Goal: Information Seeking & Learning: Learn about a topic

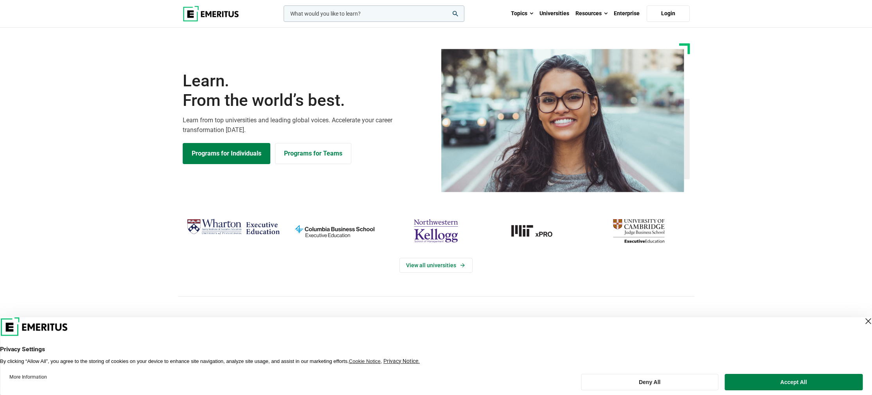
click at [340, 13] on input "woocommerce-product-search-field-0" at bounding box center [374, 13] width 181 height 16
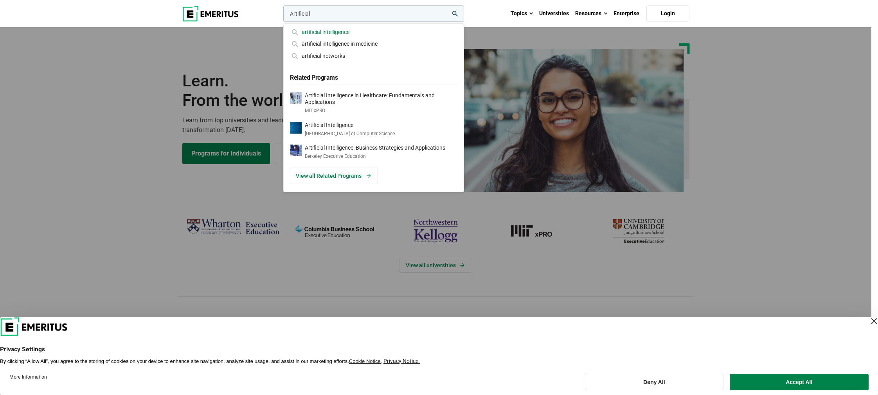
type input "Artificial"
click at [342, 31] on div "artificial intelligence" at bounding box center [373, 32] width 167 height 9
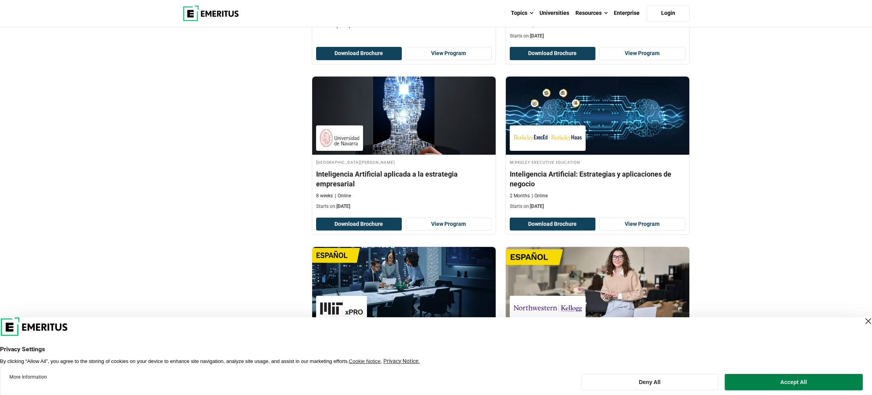
scroll to position [1646, 0]
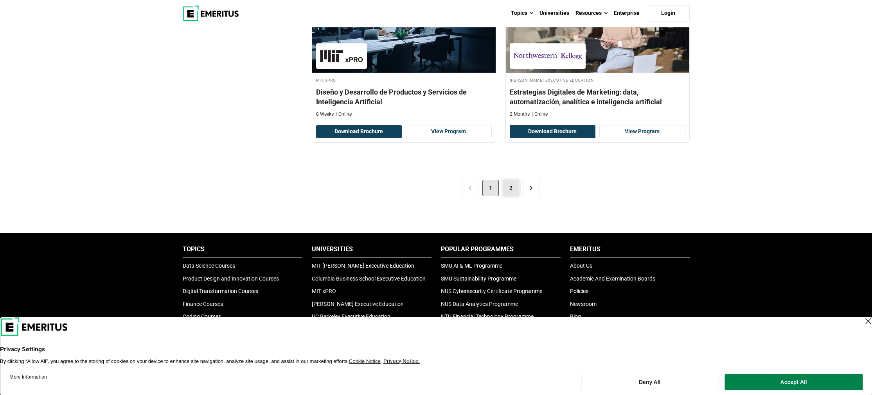
click at [509, 189] on link "2" at bounding box center [511, 188] width 16 height 16
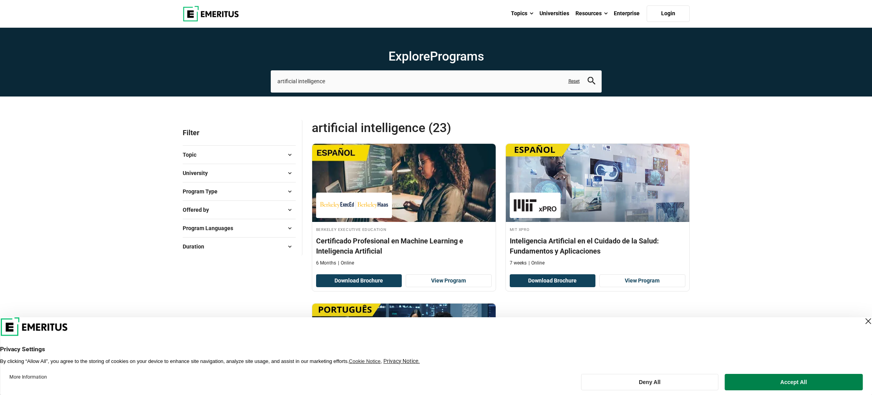
click at [218, 172] on button "University" at bounding box center [239, 173] width 113 height 12
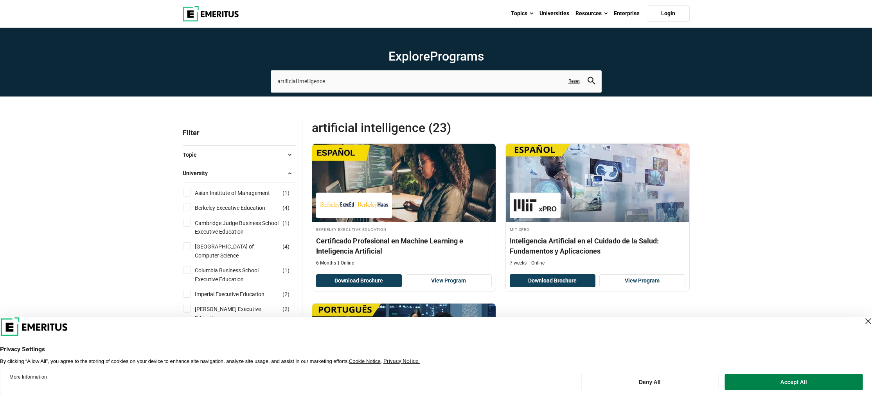
click at [229, 17] on img at bounding box center [211, 14] width 56 height 16
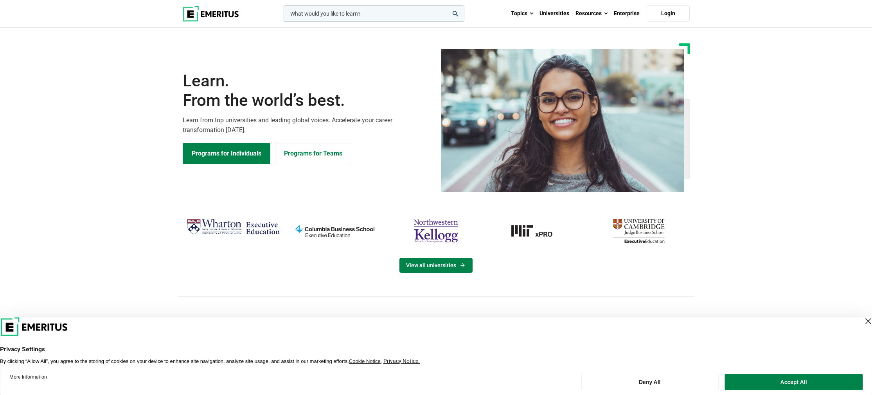
click at [421, 270] on link "View all universities" at bounding box center [435, 265] width 73 height 15
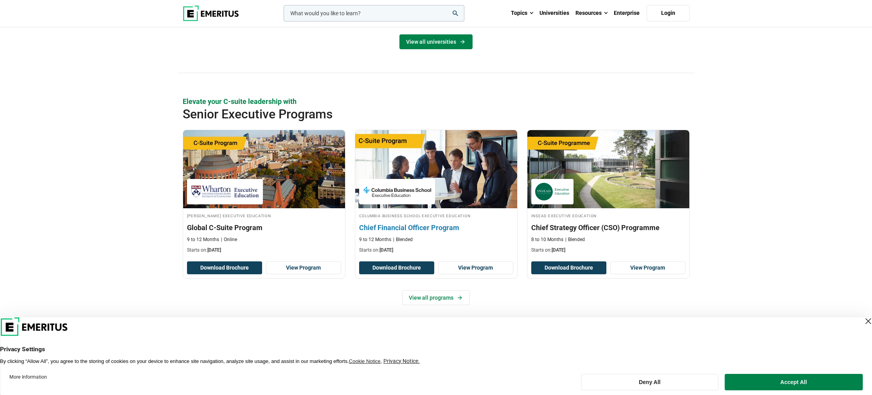
scroll to position [65, 0]
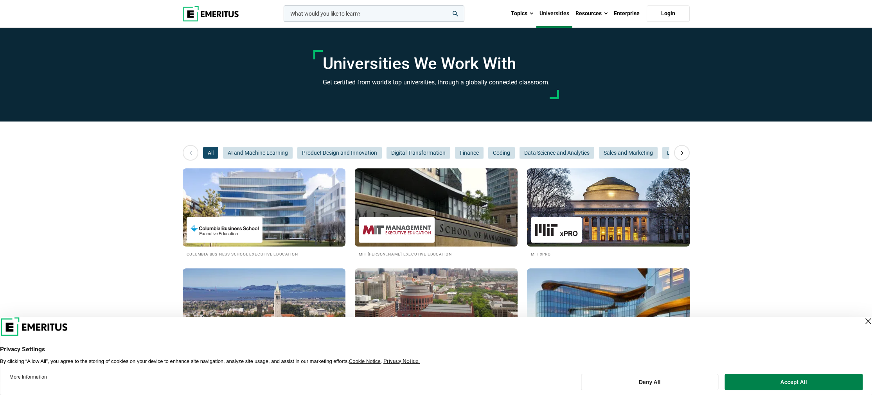
click at [435, 205] on img at bounding box center [436, 208] width 179 height 86
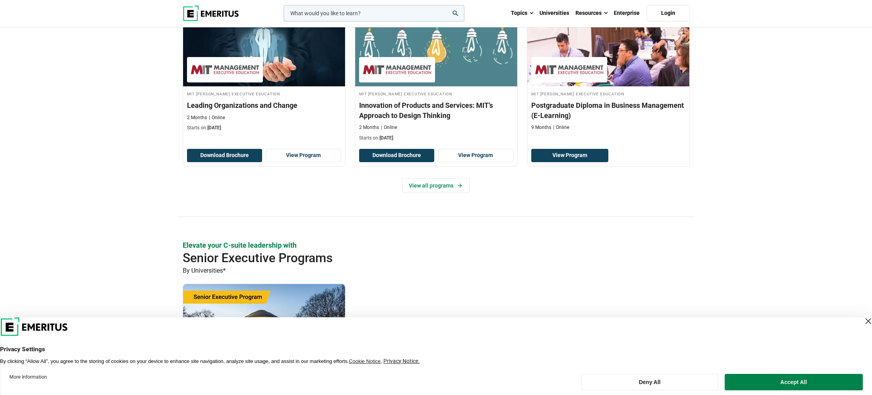
scroll to position [214, 0]
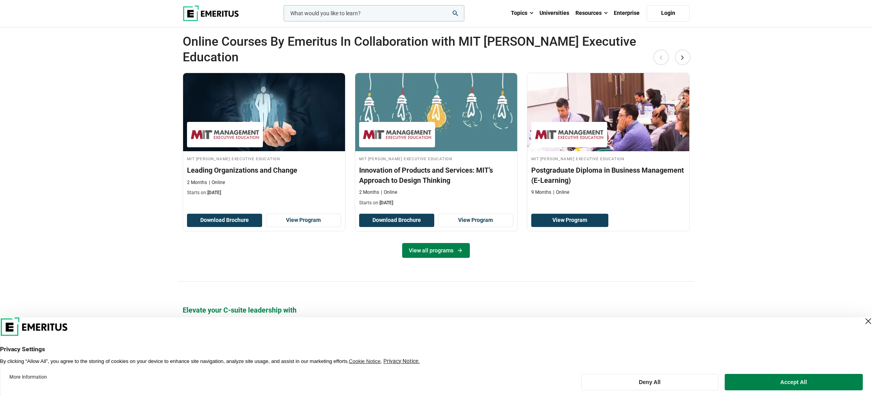
click at [437, 243] on link "View all programs" at bounding box center [436, 250] width 68 height 15
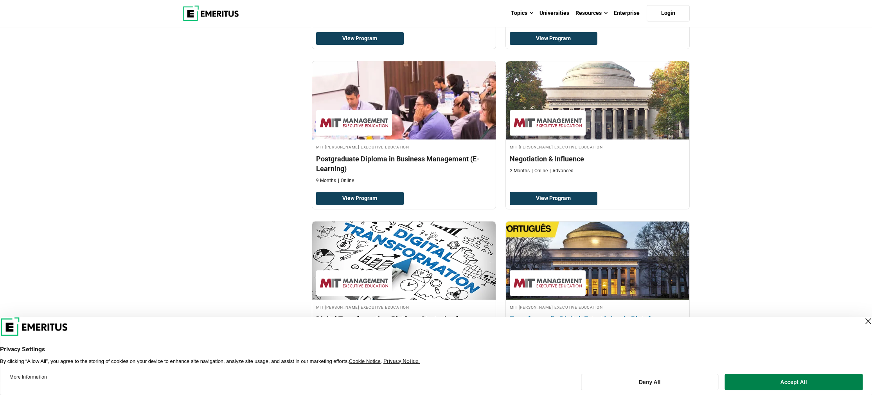
scroll to position [627, 0]
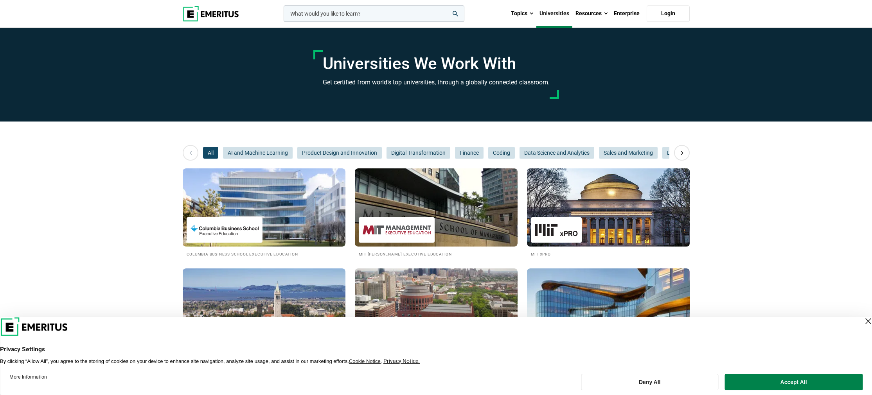
click at [577, 227] on div at bounding box center [556, 229] width 51 height 25
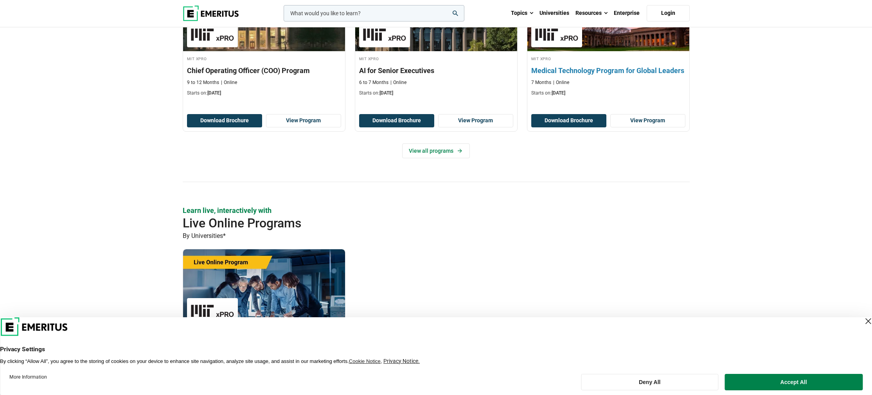
scroll to position [464, 0]
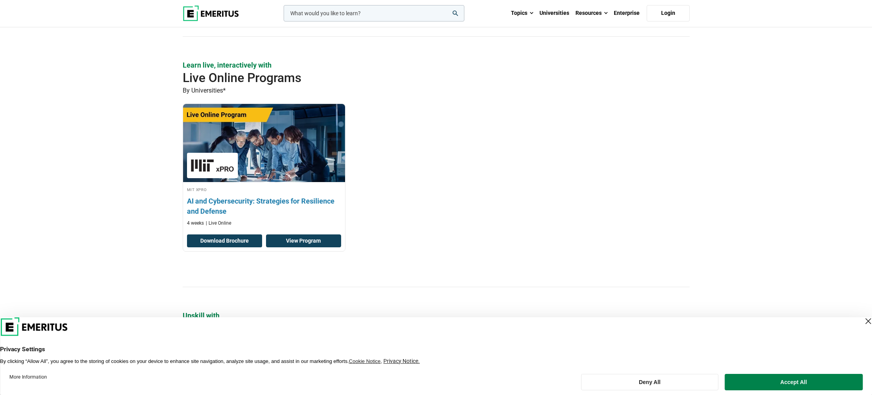
click at [299, 245] on link "View Program" at bounding box center [303, 241] width 75 height 13
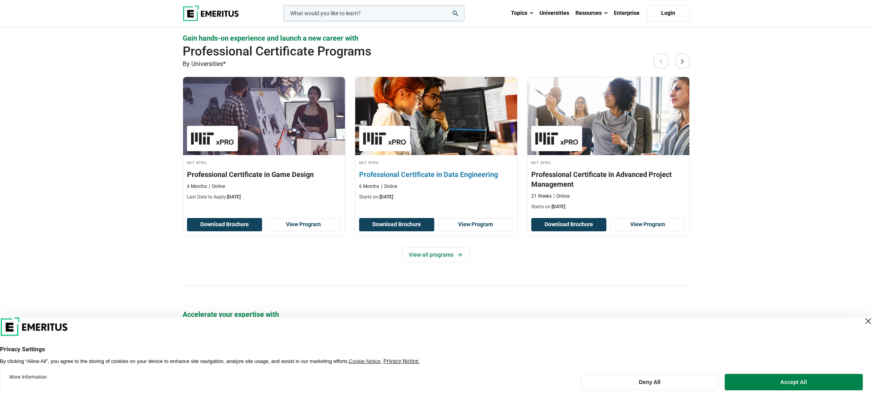
scroll to position [1017, 0]
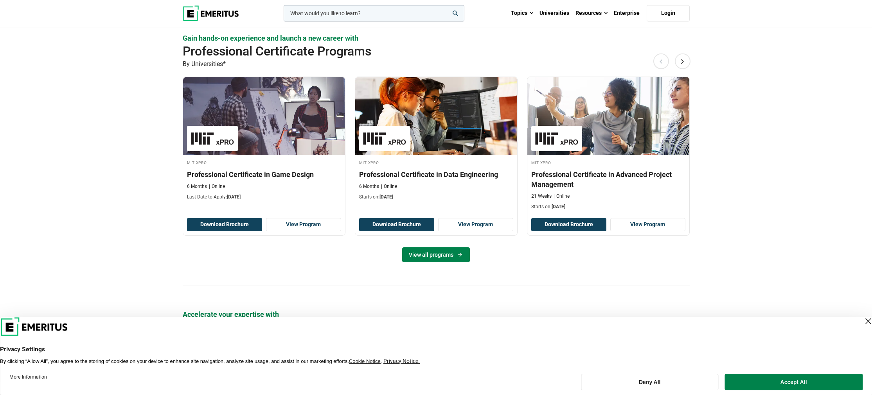
click at [441, 256] on link "View all programs" at bounding box center [436, 255] width 68 height 15
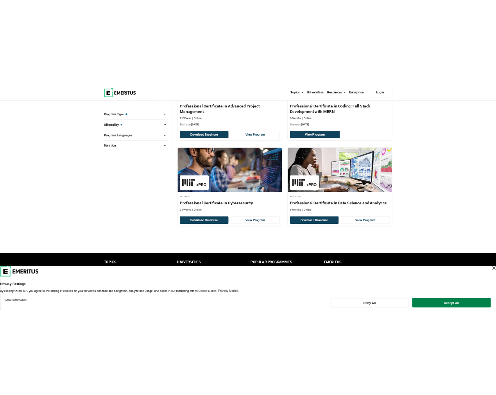
scroll to position [350, 0]
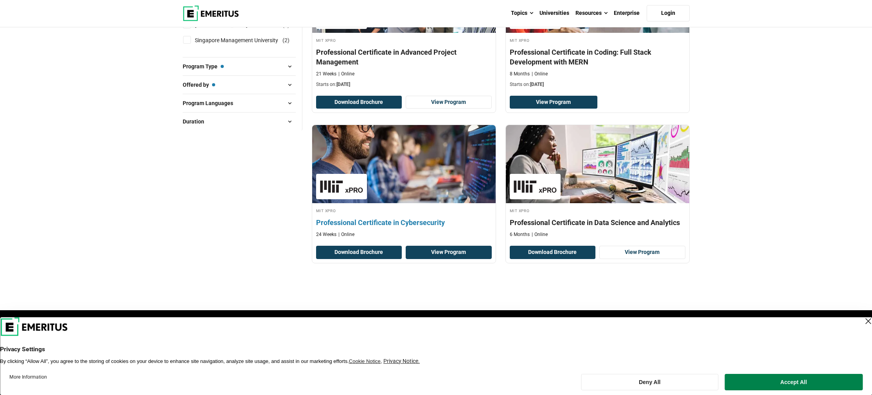
click at [433, 251] on link "View Program" at bounding box center [449, 252] width 86 height 13
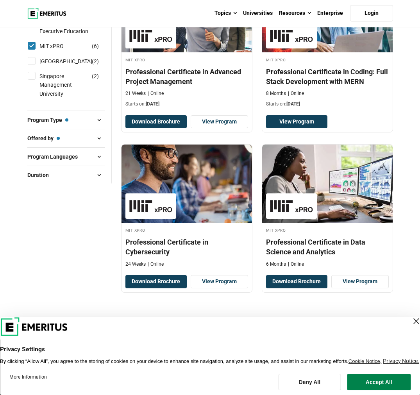
scroll to position [341, 0]
